Goal: Use online tool/utility: Utilize a website feature to perform a specific function

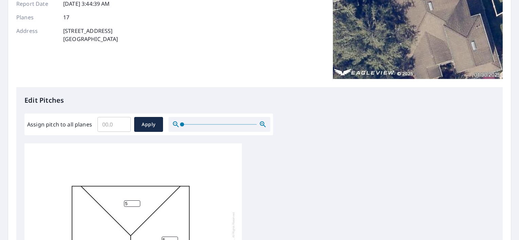
scroll to position [104, 0]
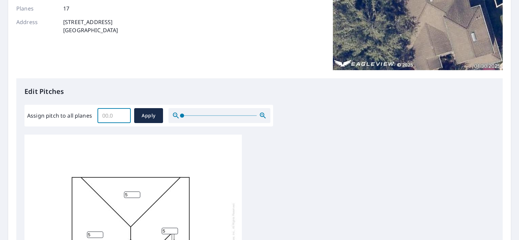
click at [120, 116] on input "Assign pitch to all planes" at bounding box center [113, 115] width 33 height 19
type input "8"
type input "5"
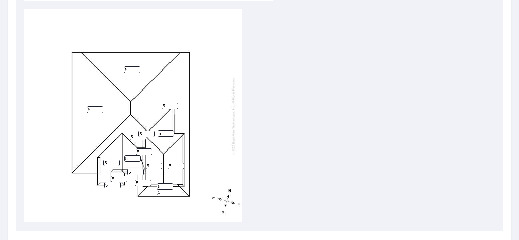
scroll to position [233, 0]
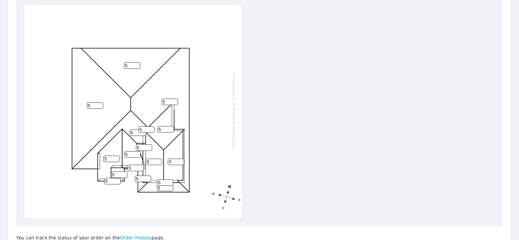
click at [107, 160] on input "5" at bounding box center [111, 159] width 16 height 6
click at [141, 149] on input "5" at bounding box center [144, 148] width 16 height 6
type input "2"
click at [216, 143] on div "5 5 5 5 5 5 5 5 5 5 5 5 2 5 5 5 5" at bounding box center [132, 111] width 217 height 213
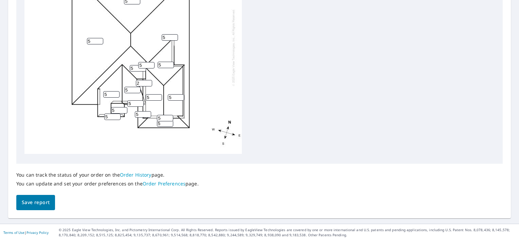
scroll to position [297, 0]
click at [47, 201] on span "Save report" at bounding box center [36, 202] width 28 height 8
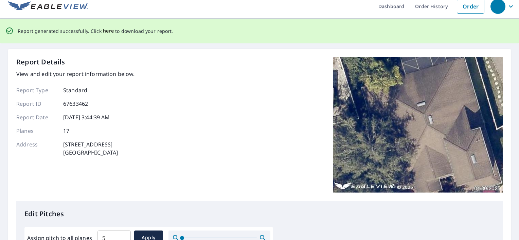
scroll to position [0, 0]
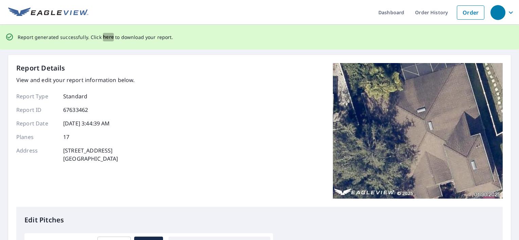
click at [106, 35] on span "here" at bounding box center [108, 37] width 11 height 8
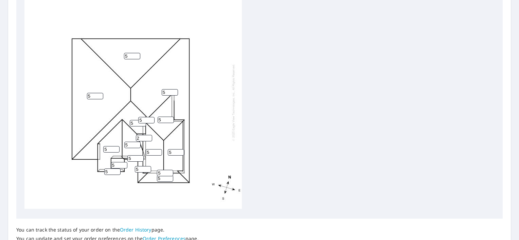
scroll to position [297, 0]
